Goal: Task Accomplishment & Management: Use online tool/utility

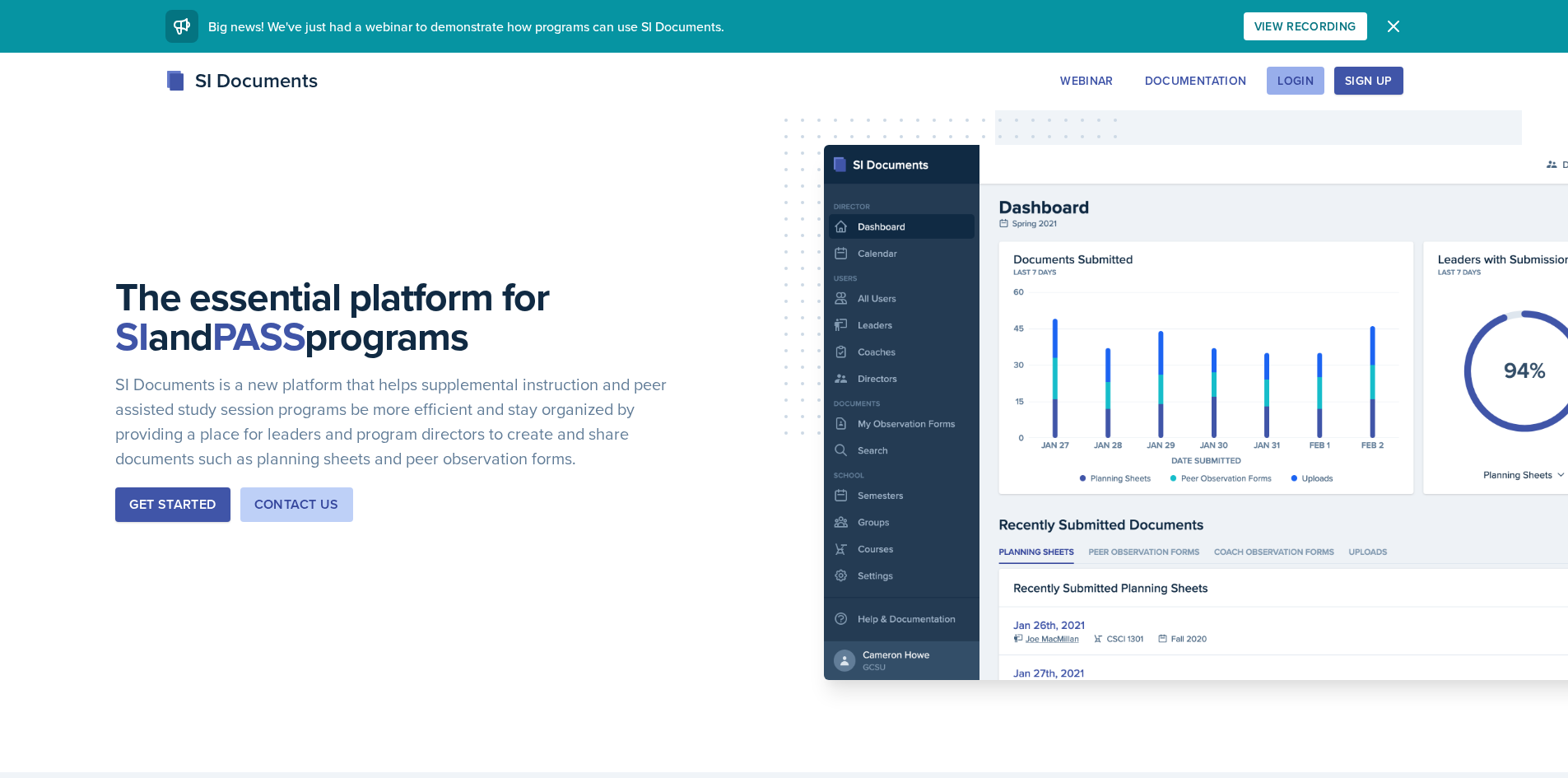
click at [1282, 75] on div "Login" at bounding box center [1296, 80] width 36 height 13
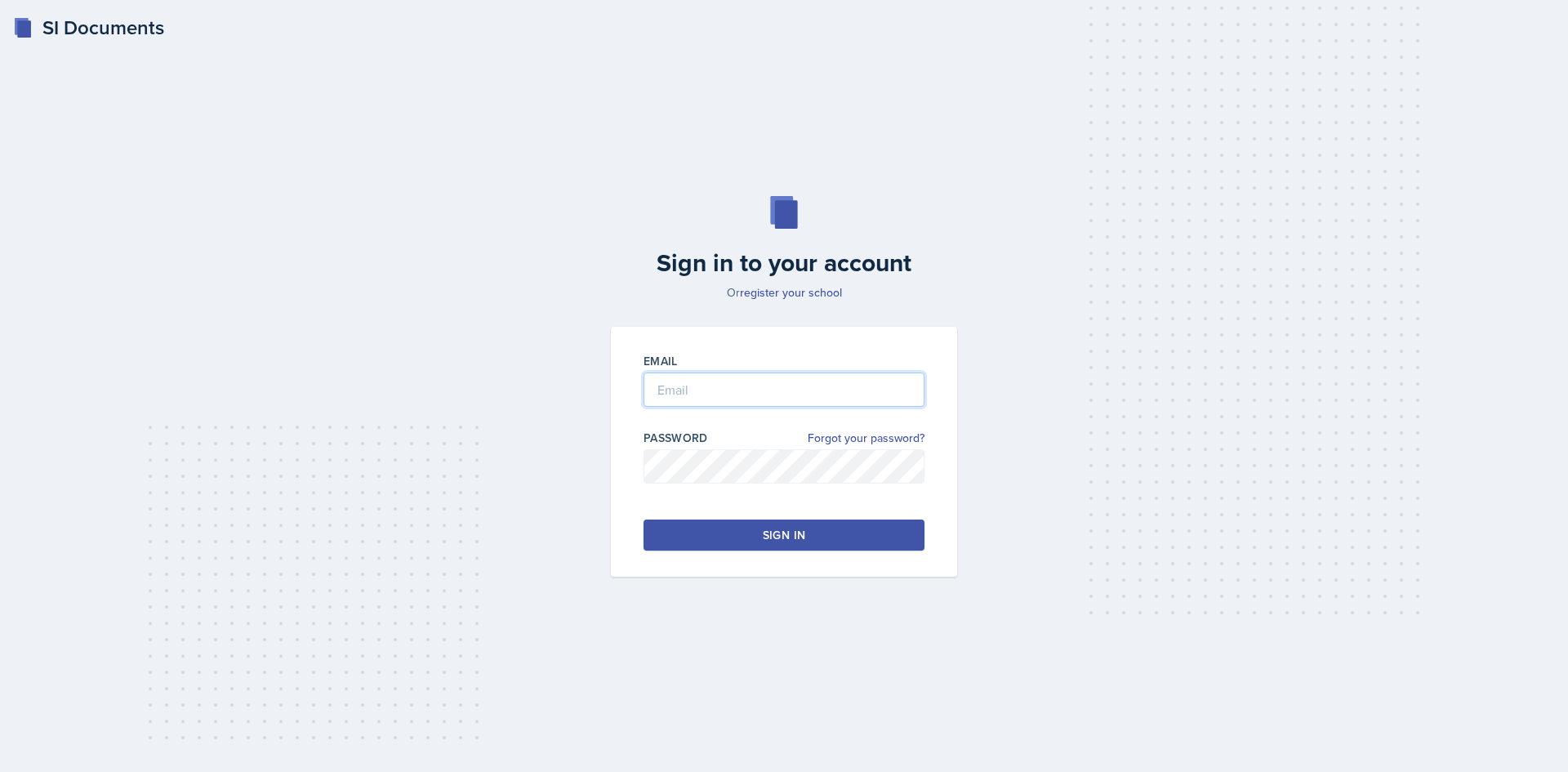
click at [686, 381] on input "email" at bounding box center [784, 389] width 281 height 34
type input "[EMAIL_ADDRESS][DOMAIN_NAME]"
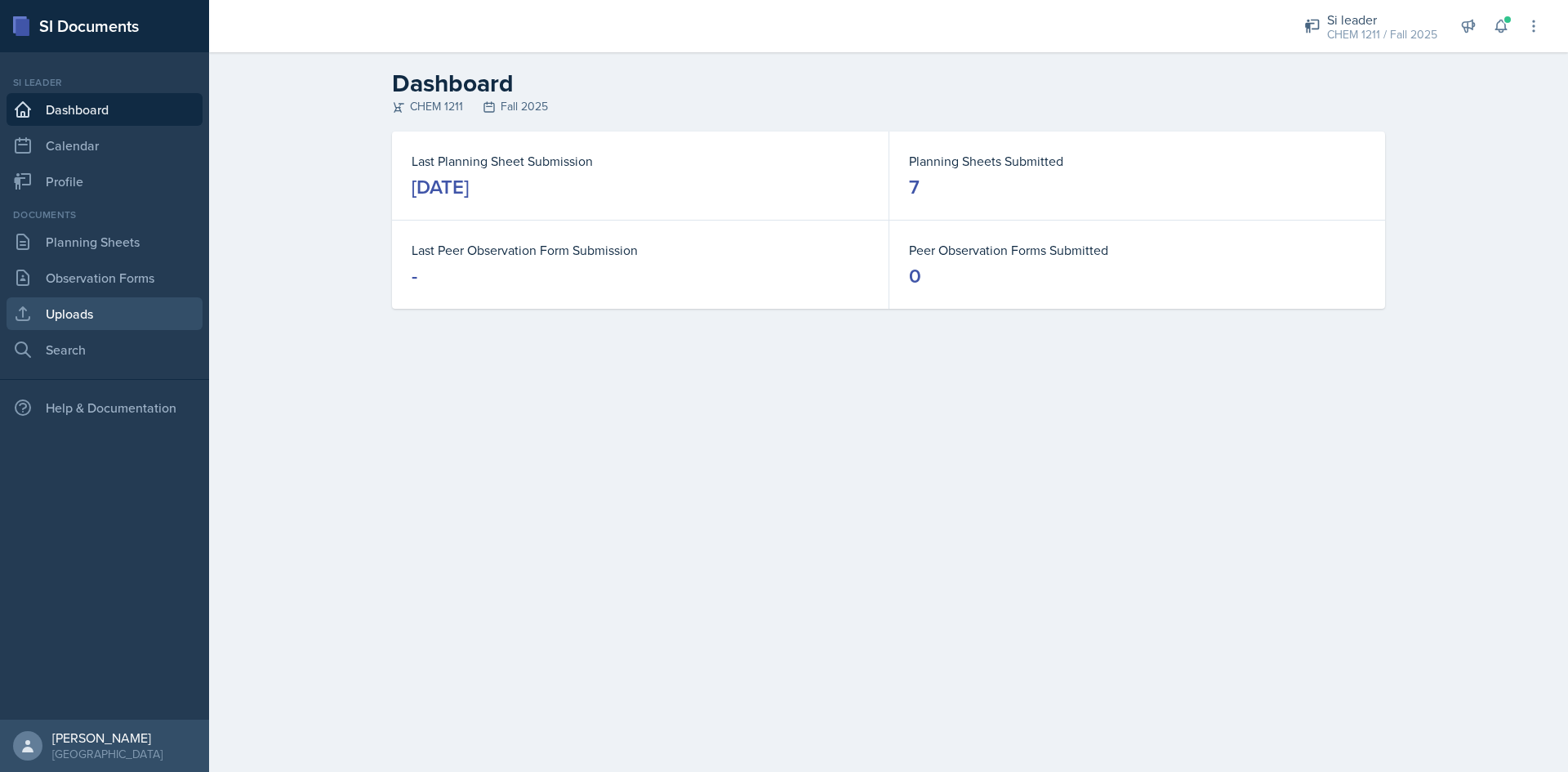
click at [86, 327] on link "Uploads" at bounding box center [104, 313] width 196 height 32
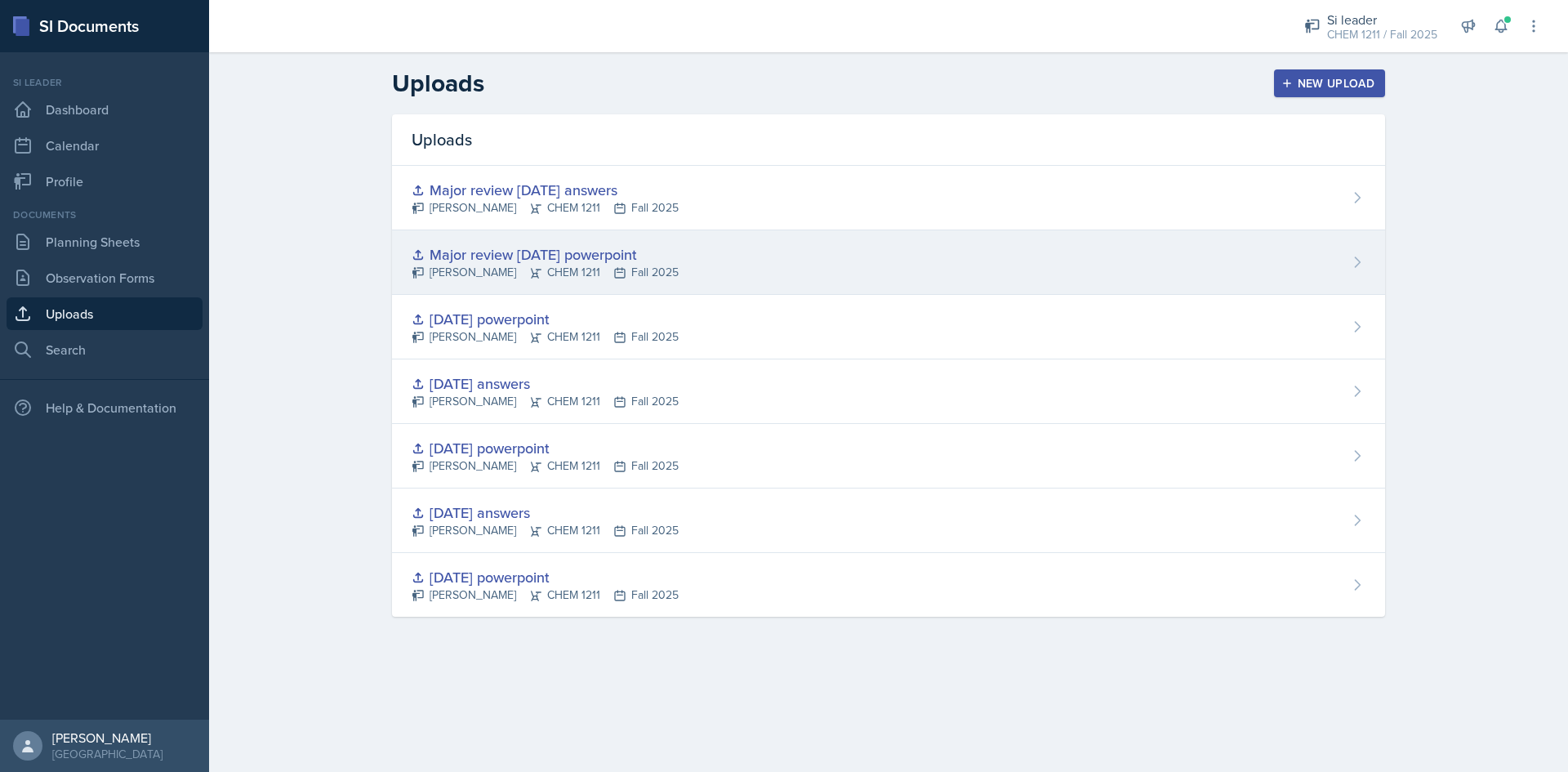
click at [679, 255] on div "Major review [DATE] powerpoint" at bounding box center [545, 254] width 267 height 22
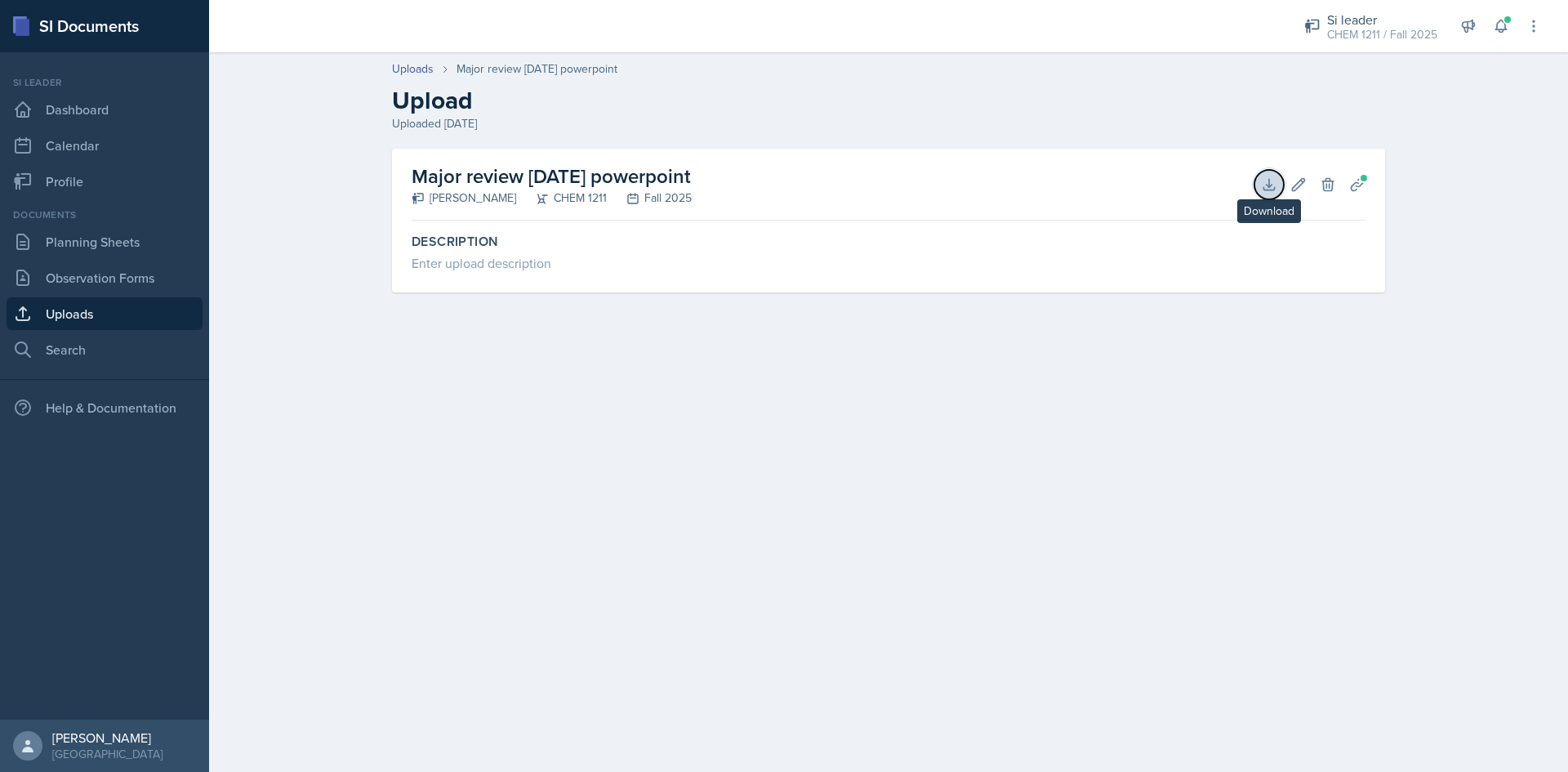
click at [1272, 186] on icon at bounding box center [1269, 184] width 17 height 17
click at [1013, 54] on header "Uploads Major review [DATE] powerpoint Upload Uploaded [DATE]" at bounding box center [889, 96] width 1359 height 105
